Goal: Book appointment/travel/reservation

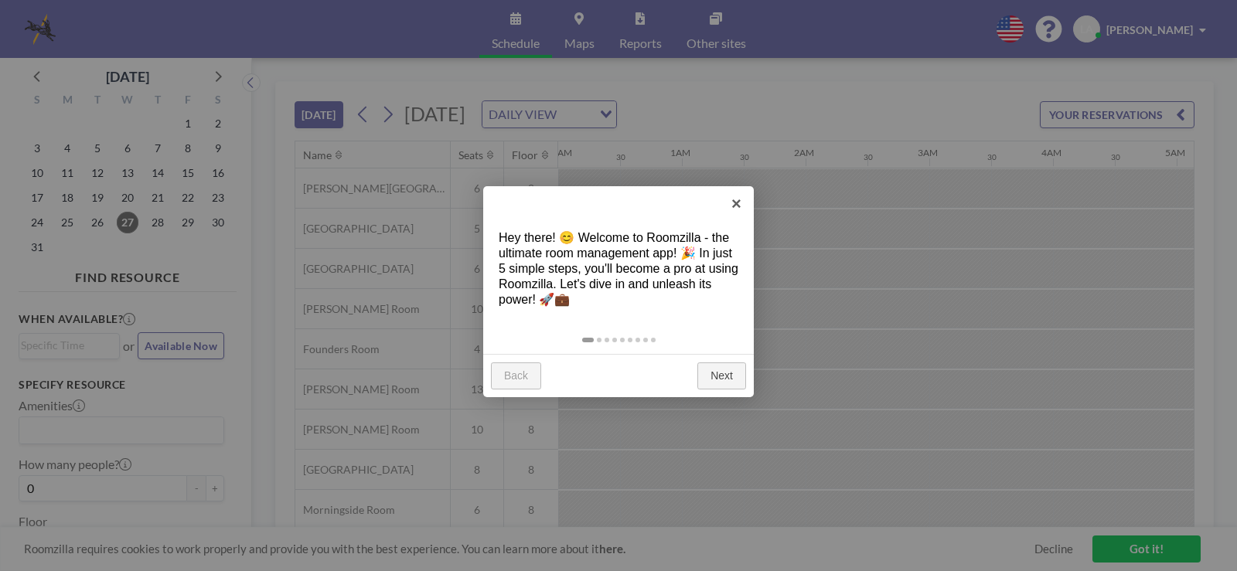
scroll to position [0, 989]
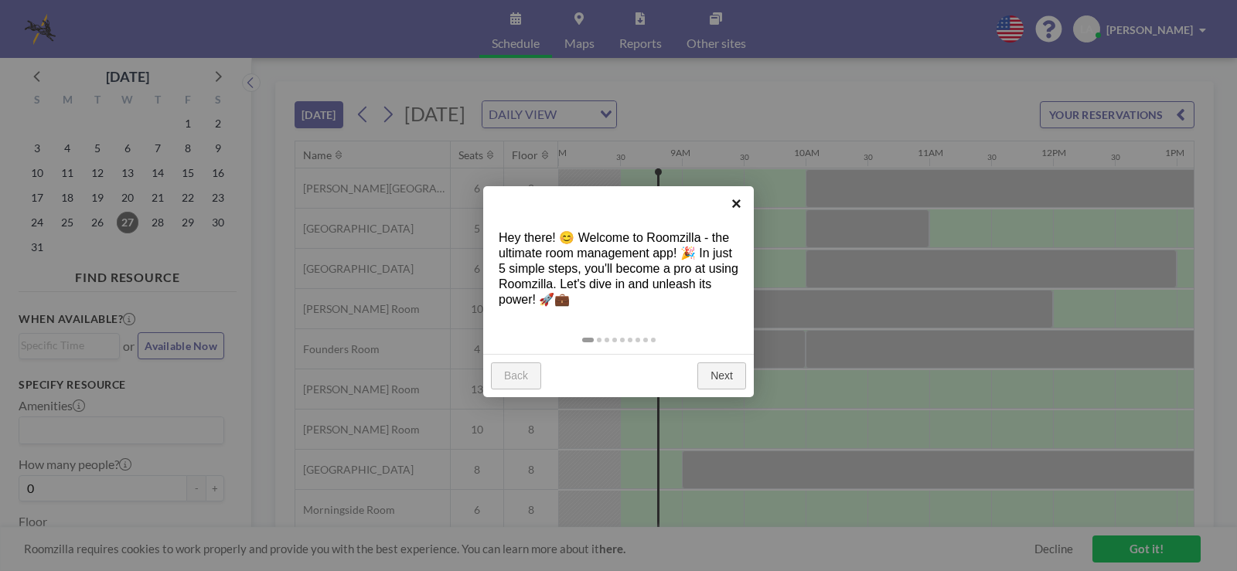
click at [738, 204] on link "×" at bounding box center [736, 203] width 35 height 35
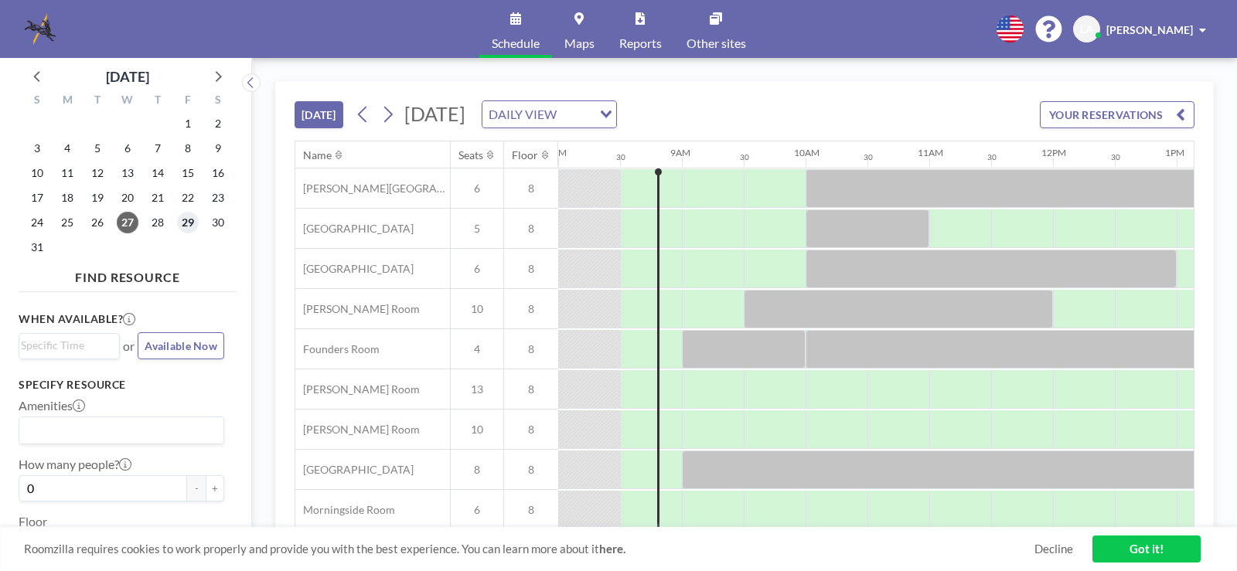
click at [195, 225] on span "29" at bounding box center [188, 223] width 22 height 22
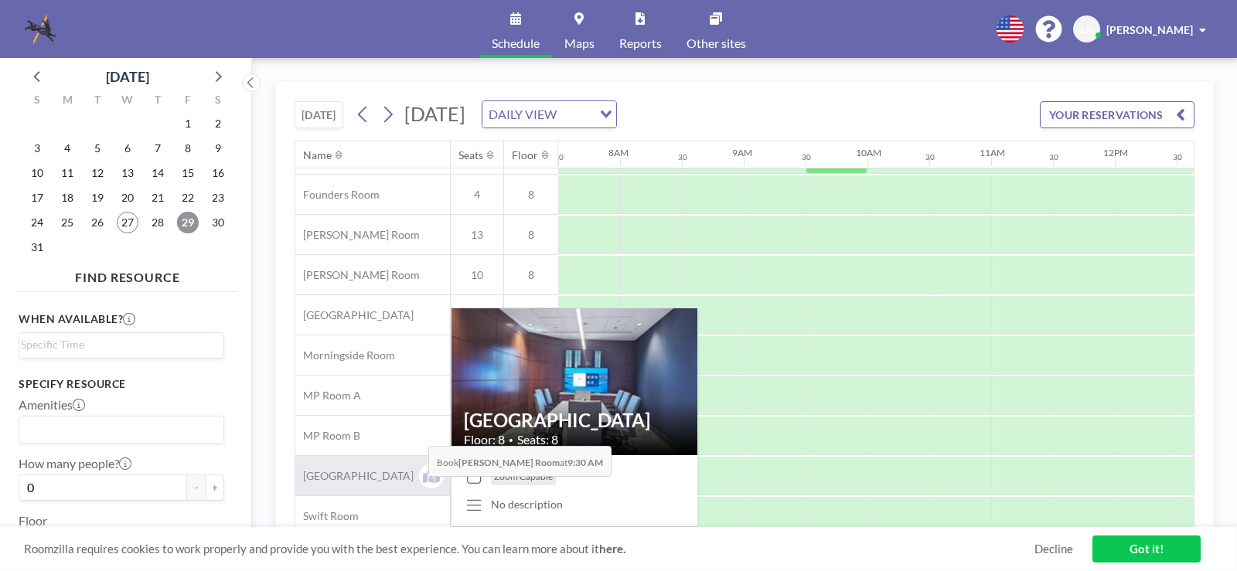
scroll to position [211, 928]
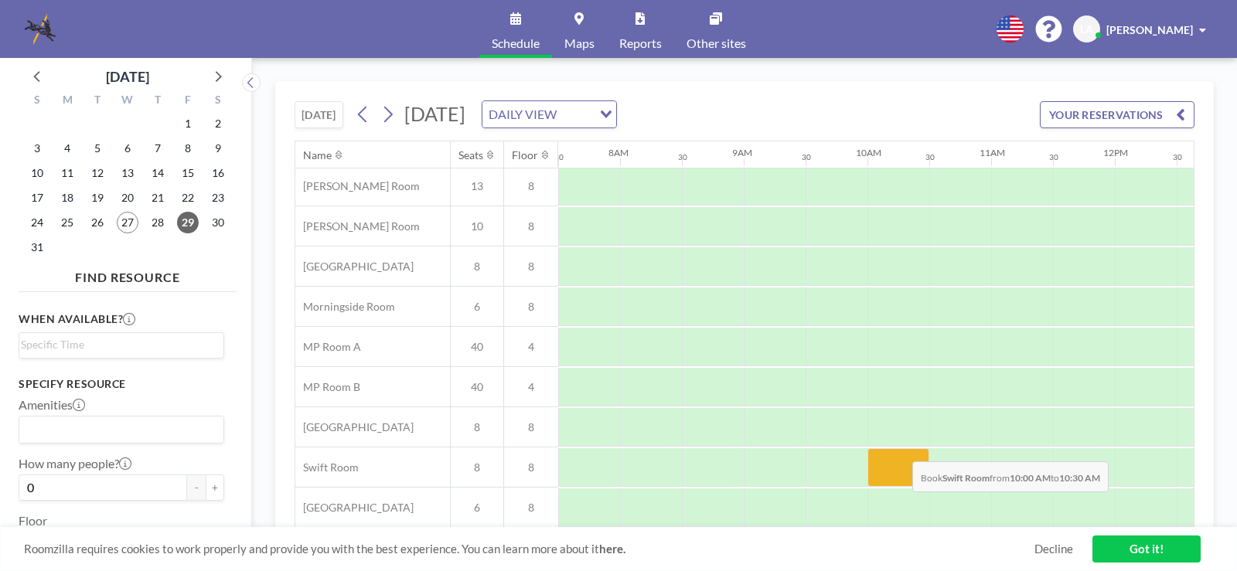
click at [900, 450] on div at bounding box center [898, 467] width 62 height 39
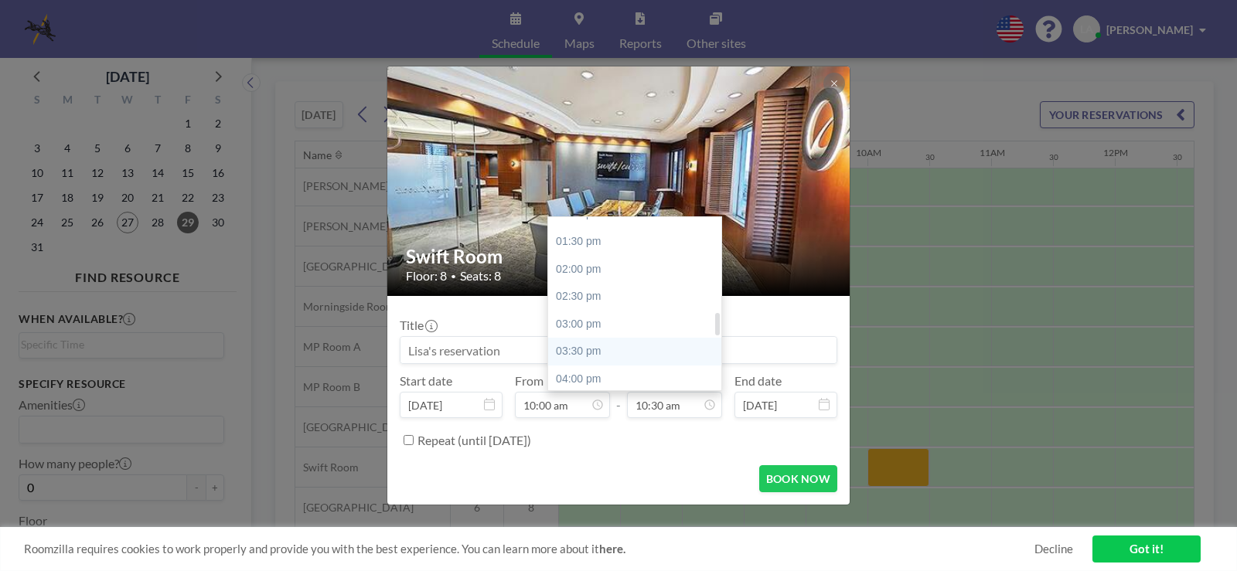
scroll to position [809, 0]
click at [636, 359] on div "05:00 pm" at bounding box center [638, 357] width 181 height 28
type input "05:00 pm"
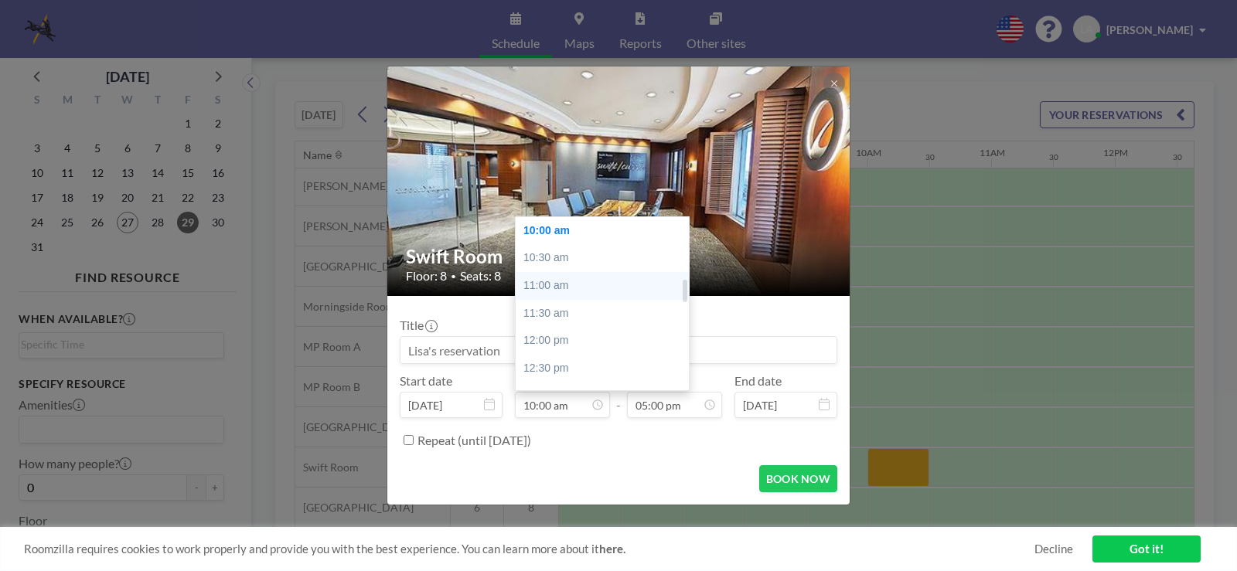
scroll to position [473, 0]
click at [564, 290] on div "09:30 am" at bounding box center [606, 281] width 181 height 28
type input "09:30 am"
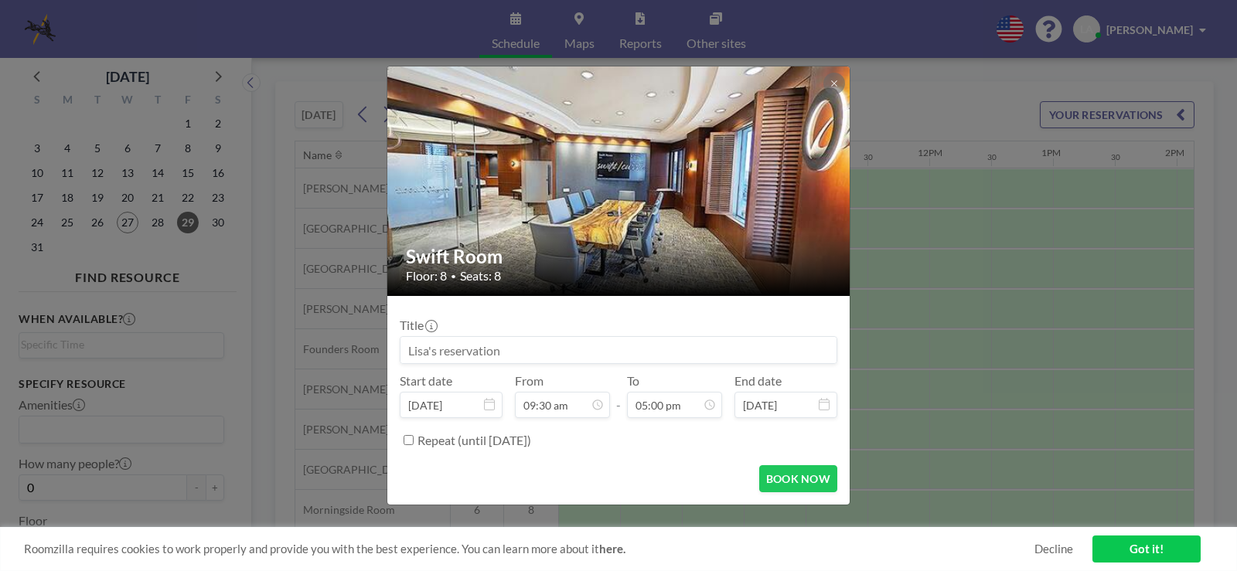
scroll to position [935, 0]
click at [781, 478] on button "BOOK NOW" at bounding box center [798, 478] width 78 height 27
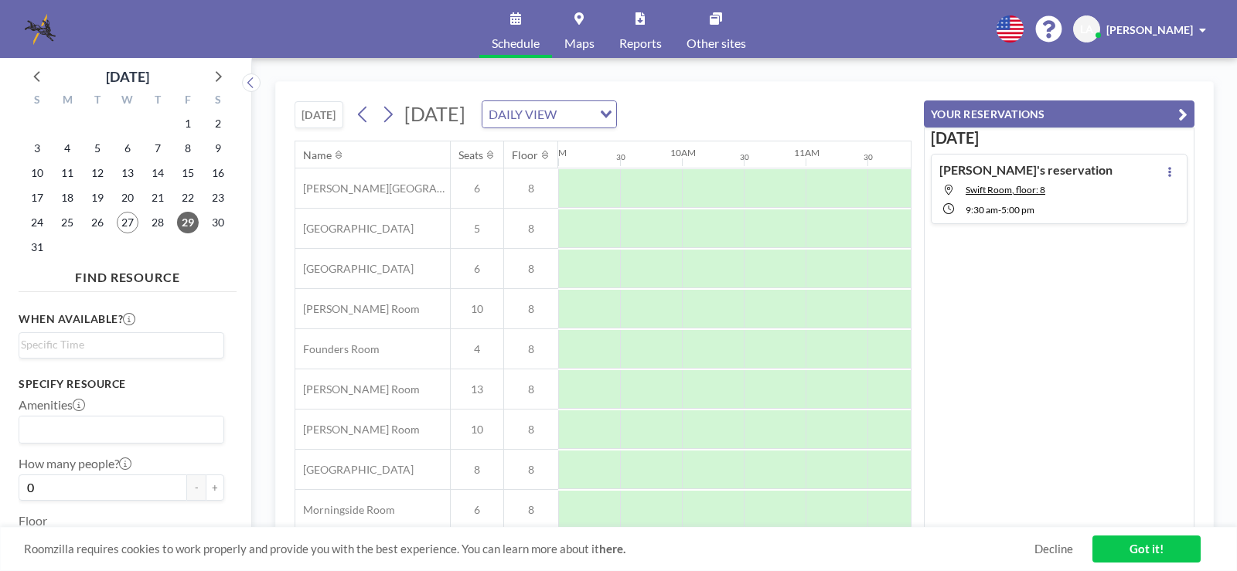
click at [1149, 551] on link "Got it!" at bounding box center [1146, 549] width 108 height 27
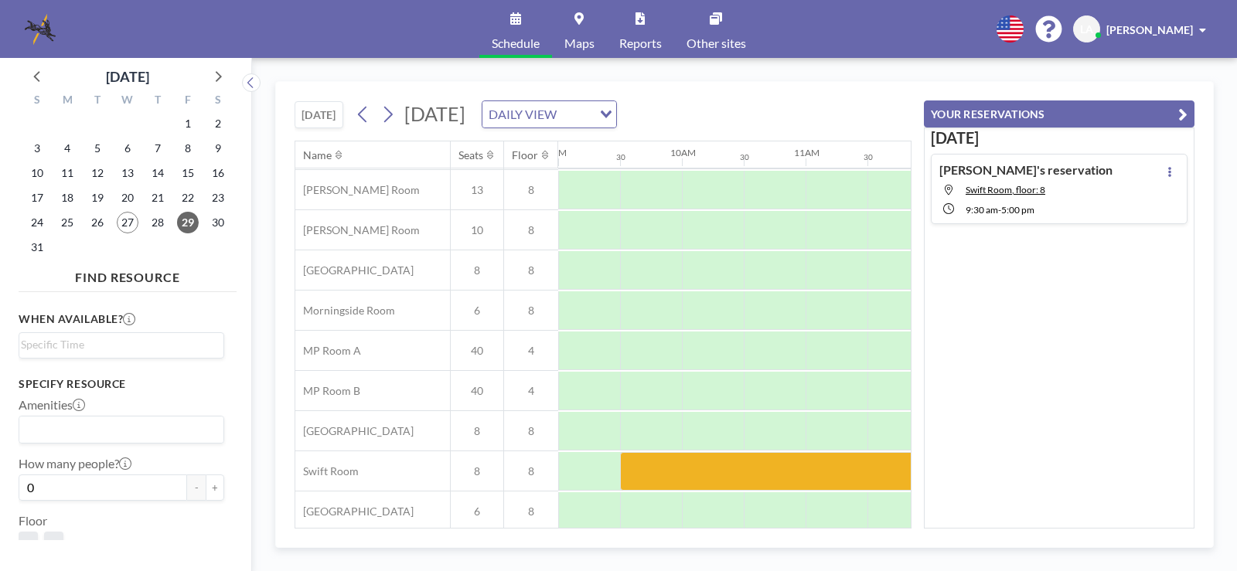
scroll to position [211, 1113]
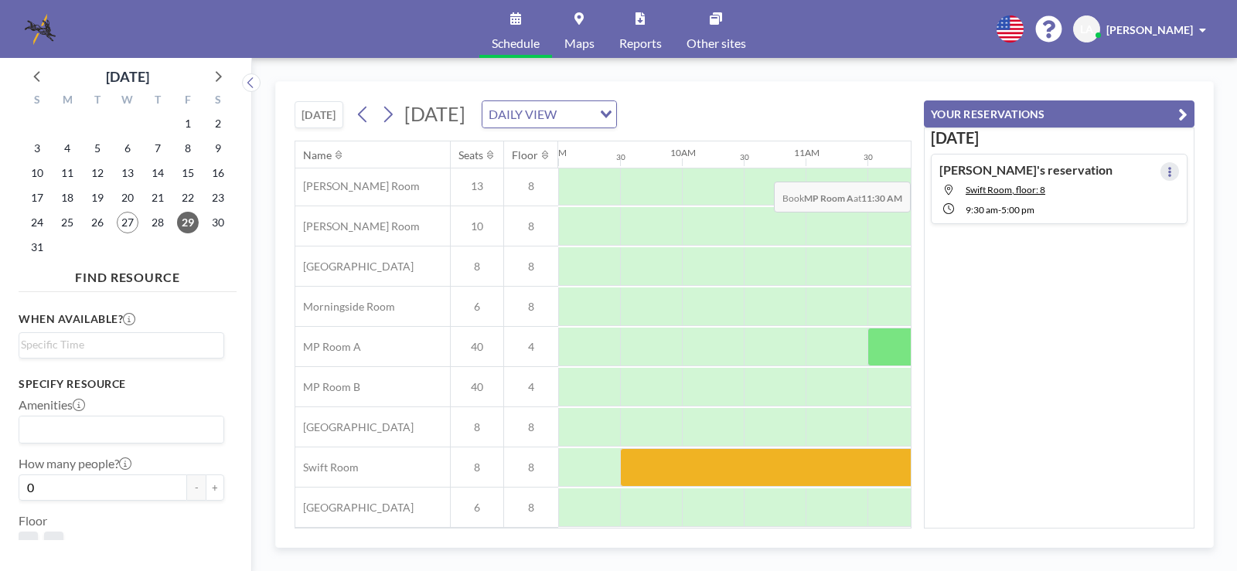
click at [1166, 170] on icon at bounding box center [1169, 172] width 6 height 10
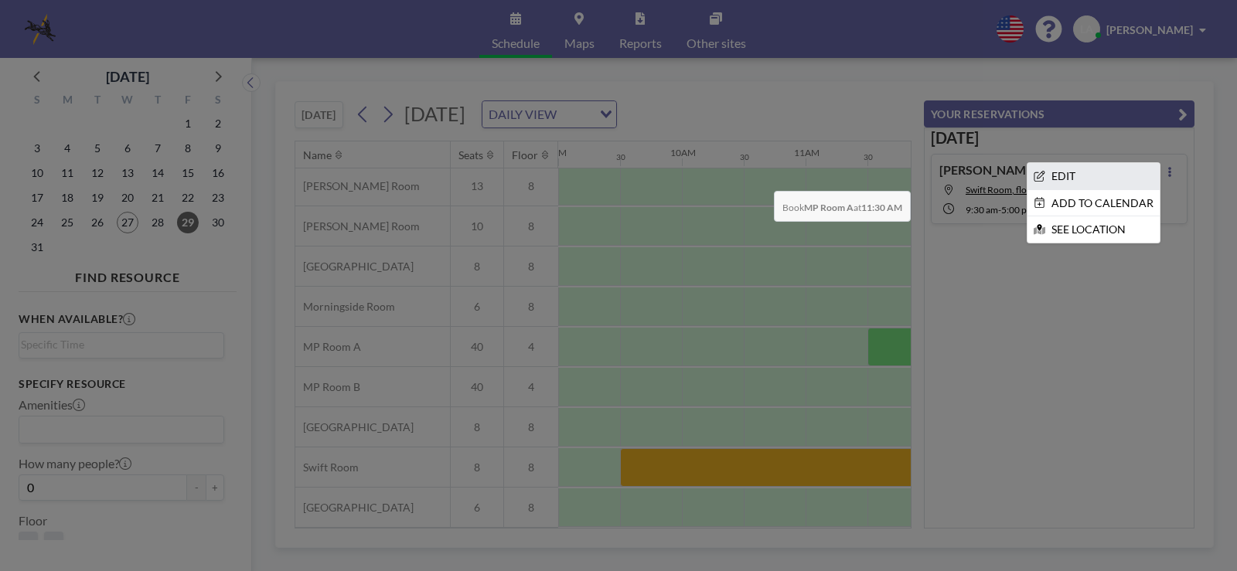
click at [1102, 179] on li "EDIT" at bounding box center [1093, 176] width 132 height 26
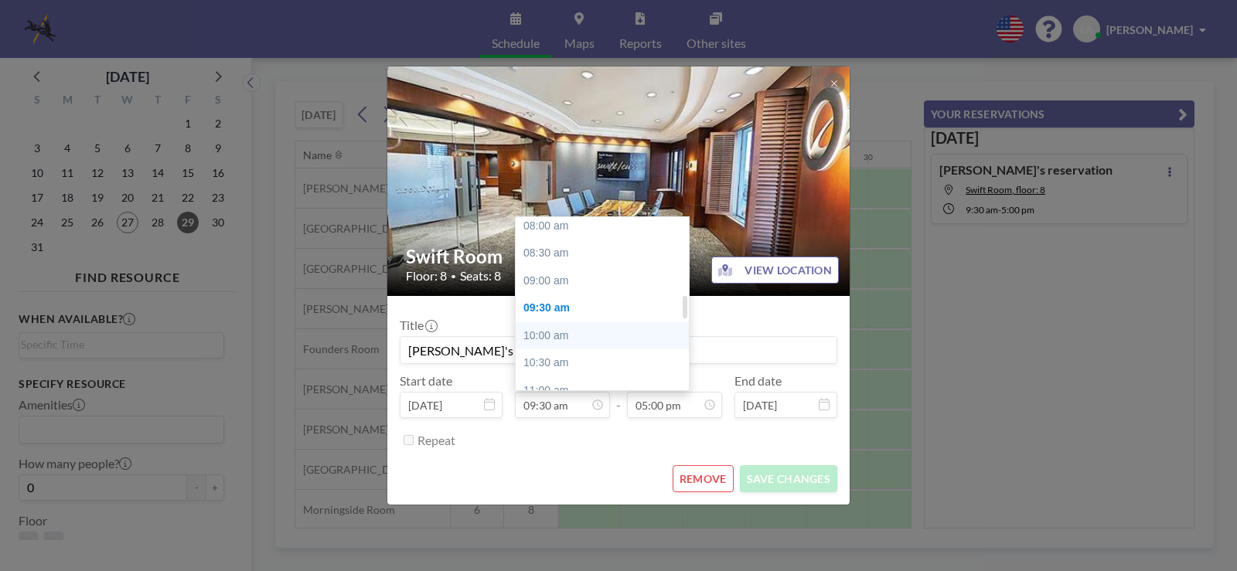
scroll to position [600, 0]
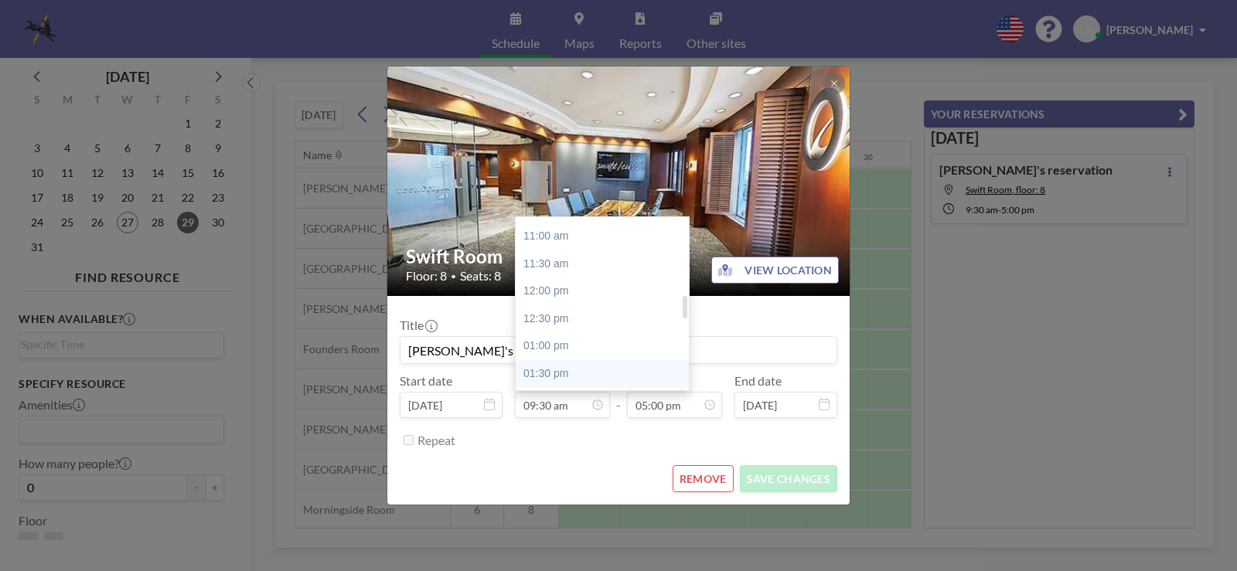
click at [565, 370] on div "01:30 pm" at bounding box center [606, 374] width 181 height 28
type input "01:30 pm"
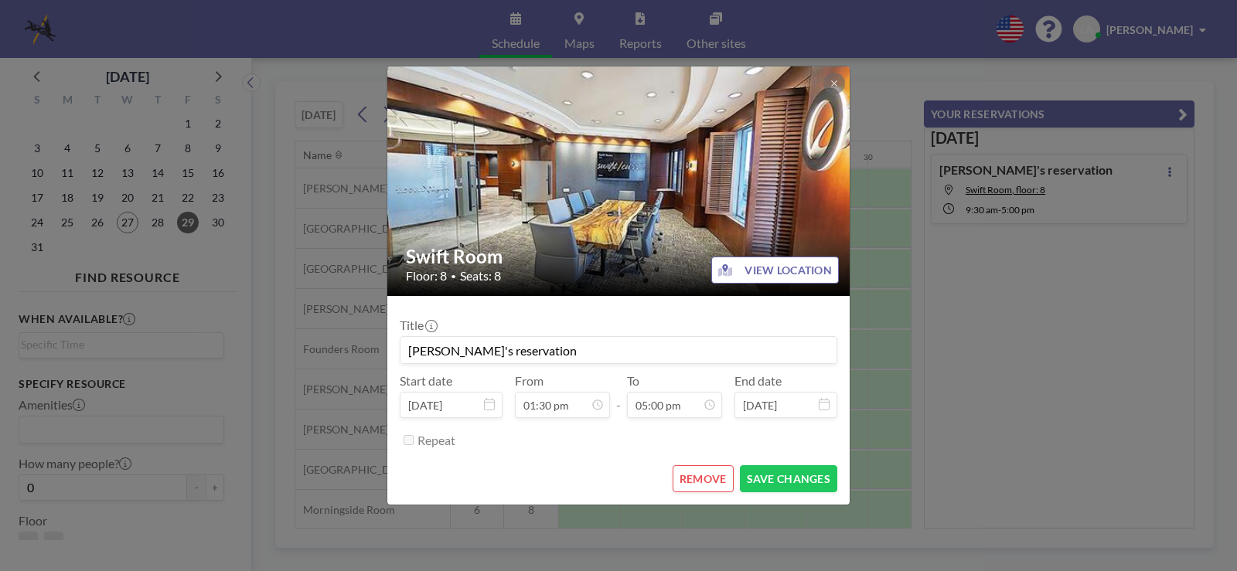
scroll to position [0, 1608]
click at [757, 475] on button "SAVE CHANGES" at bounding box center [788, 478] width 97 height 27
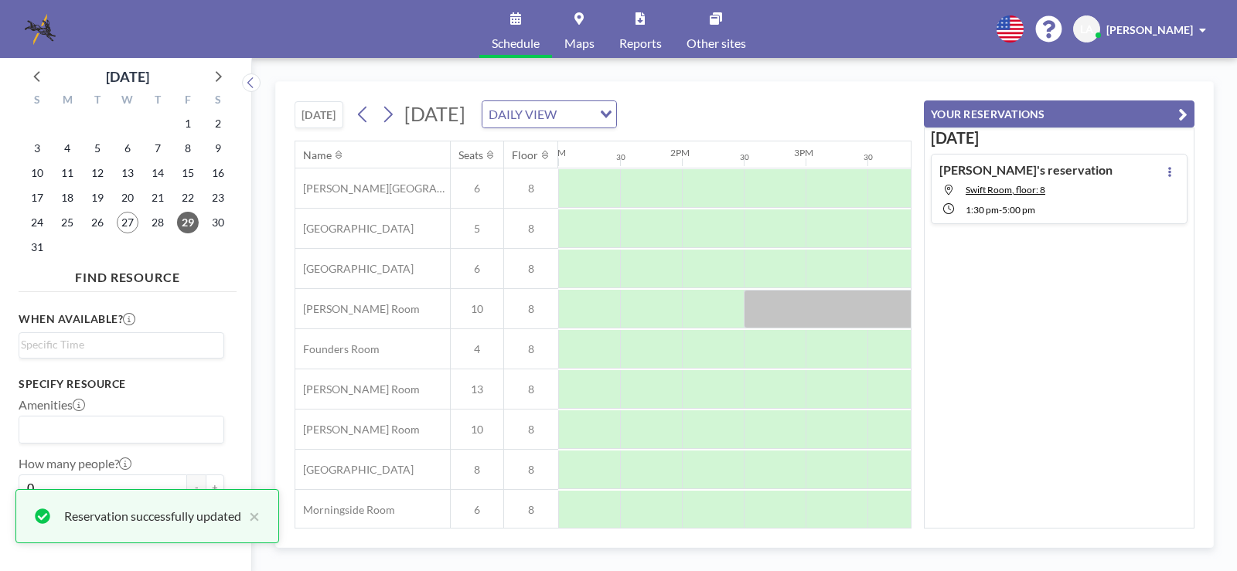
click at [592, 119] on div "DAILY VIEW" at bounding box center [537, 112] width 110 height 23
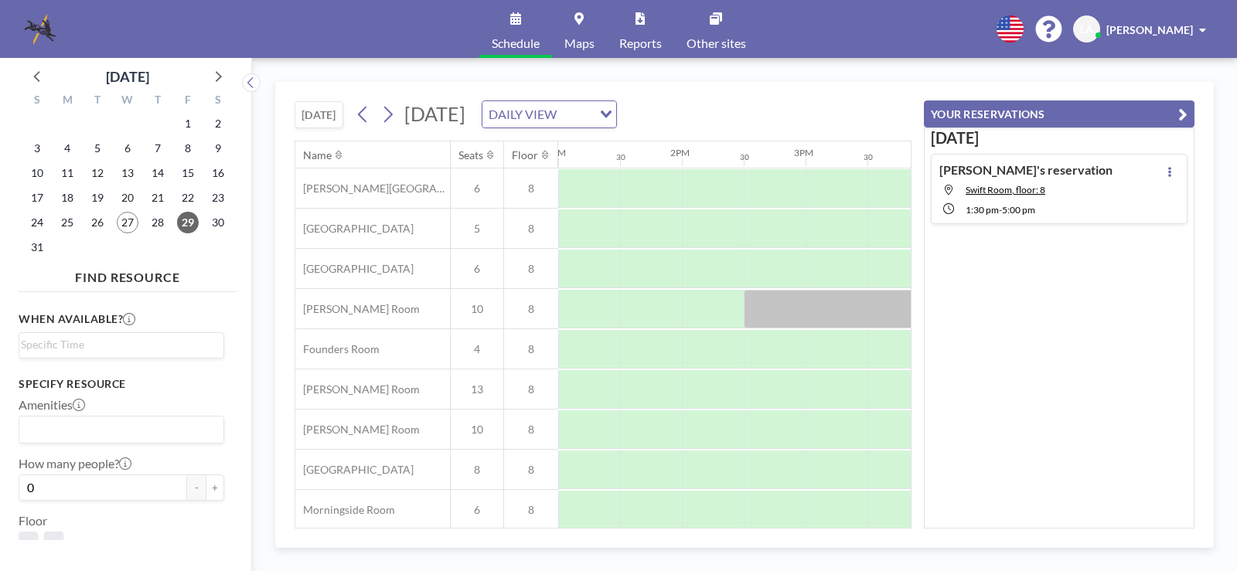
click at [778, 71] on div "[DATE] [DATE] DAILY VIEW Loading... Name Seats Floor 12AM 30 1AM 30 2AM 30 3AM …" at bounding box center [744, 314] width 985 height 513
click at [363, 118] on icon at bounding box center [363, 114] width 15 height 23
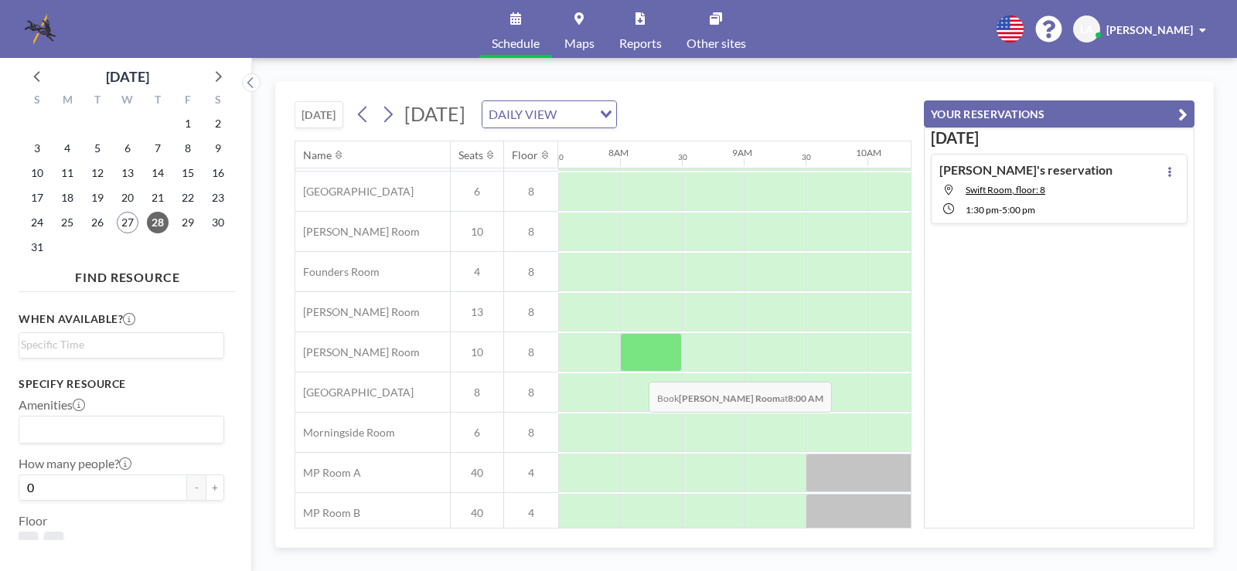
scroll to position [211, 928]
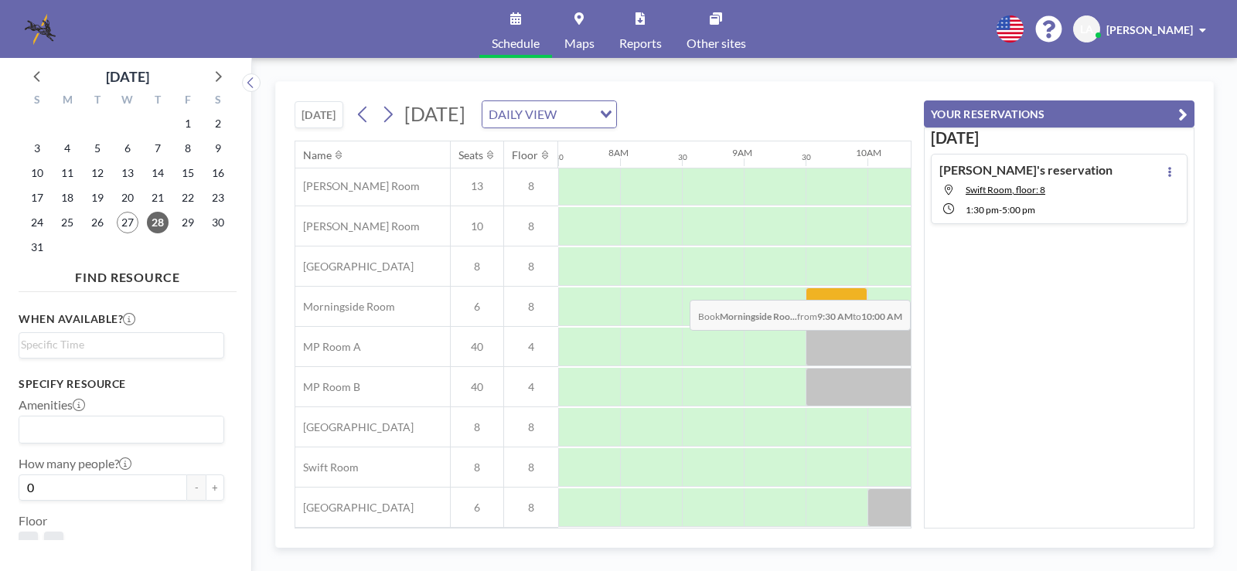
click at [838, 288] on div at bounding box center [836, 307] width 62 height 39
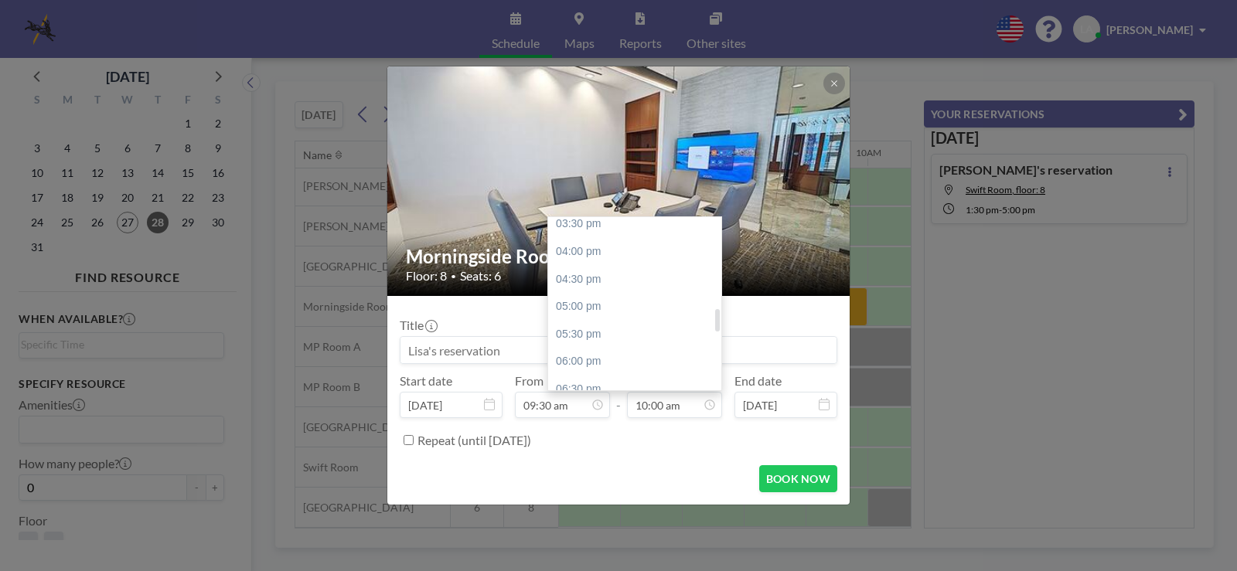
scroll to position [705, 0]
click at [647, 293] on div "02:00 pm" at bounding box center [638, 297] width 181 height 28
type input "02:00 pm"
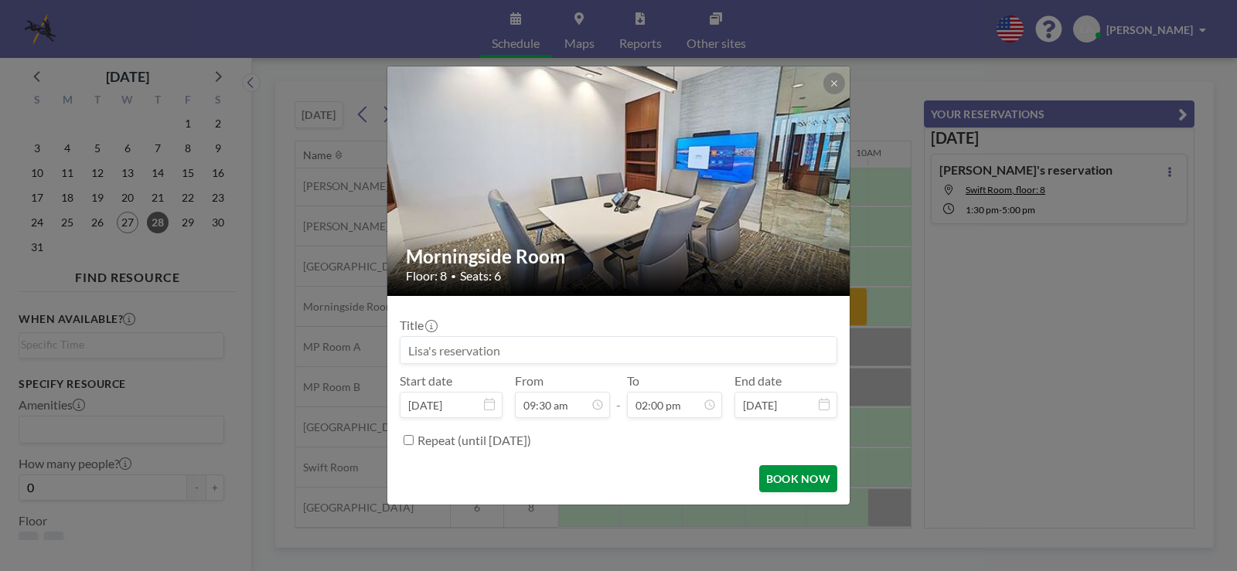
click at [793, 481] on button "BOOK NOW" at bounding box center [798, 478] width 78 height 27
